Goal: Find specific page/section

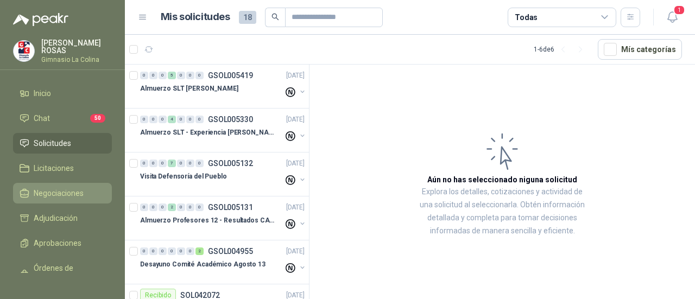
click at [54, 192] on span "Negociaciones" at bounding box center [59, 193] width 50 height 12
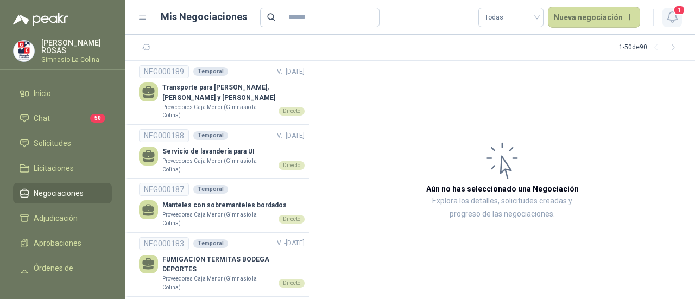
click at [680, 20] on button "1" at bounding box center [672, 18] width 20 height 20
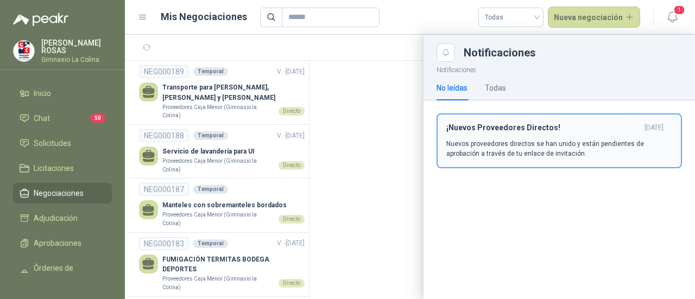
click at [625, 123] on header "¡Nuevos Proveedores Directos! [DATE]" at bounding box center [559, 127] width 226 height 9
